Goal: Book appointment/travel/reservation

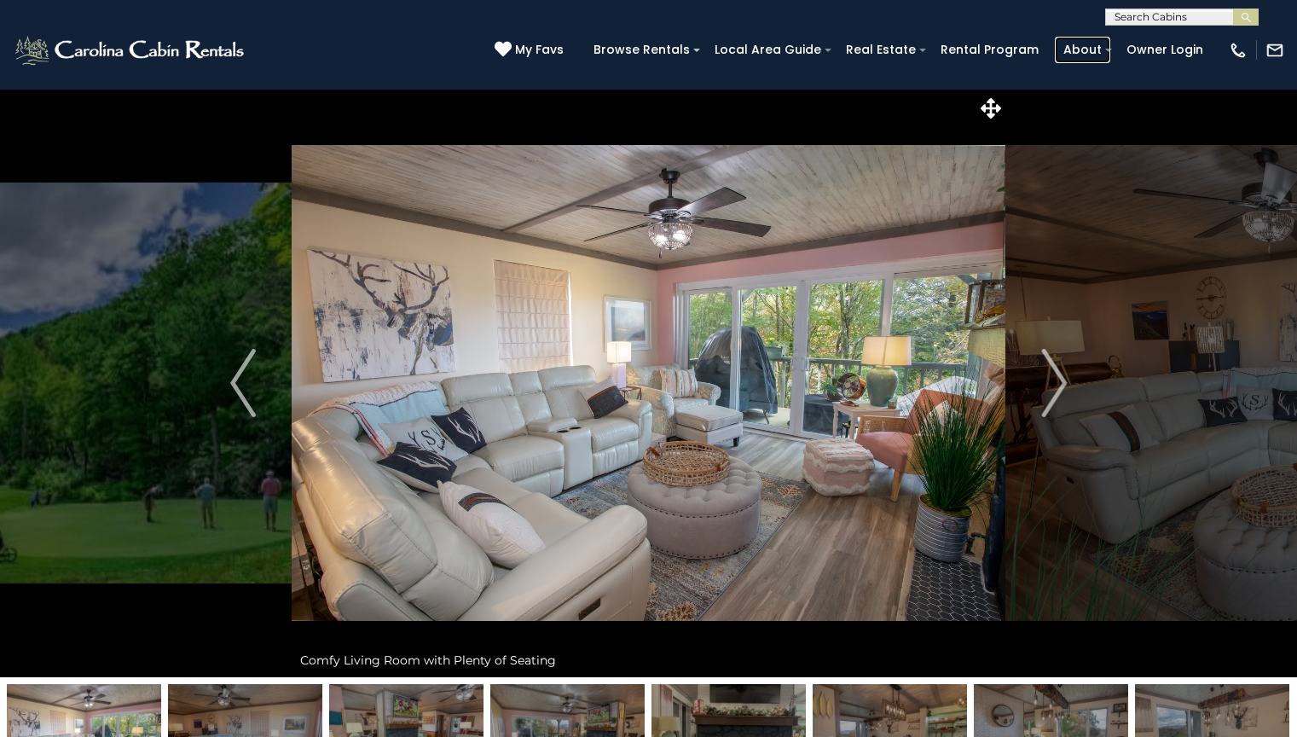
click at [1086, 49] on link "About" at bounding box center [1082, 50] width 55 height 26
